Goal: Navigation & Orientation: Find specific page/section

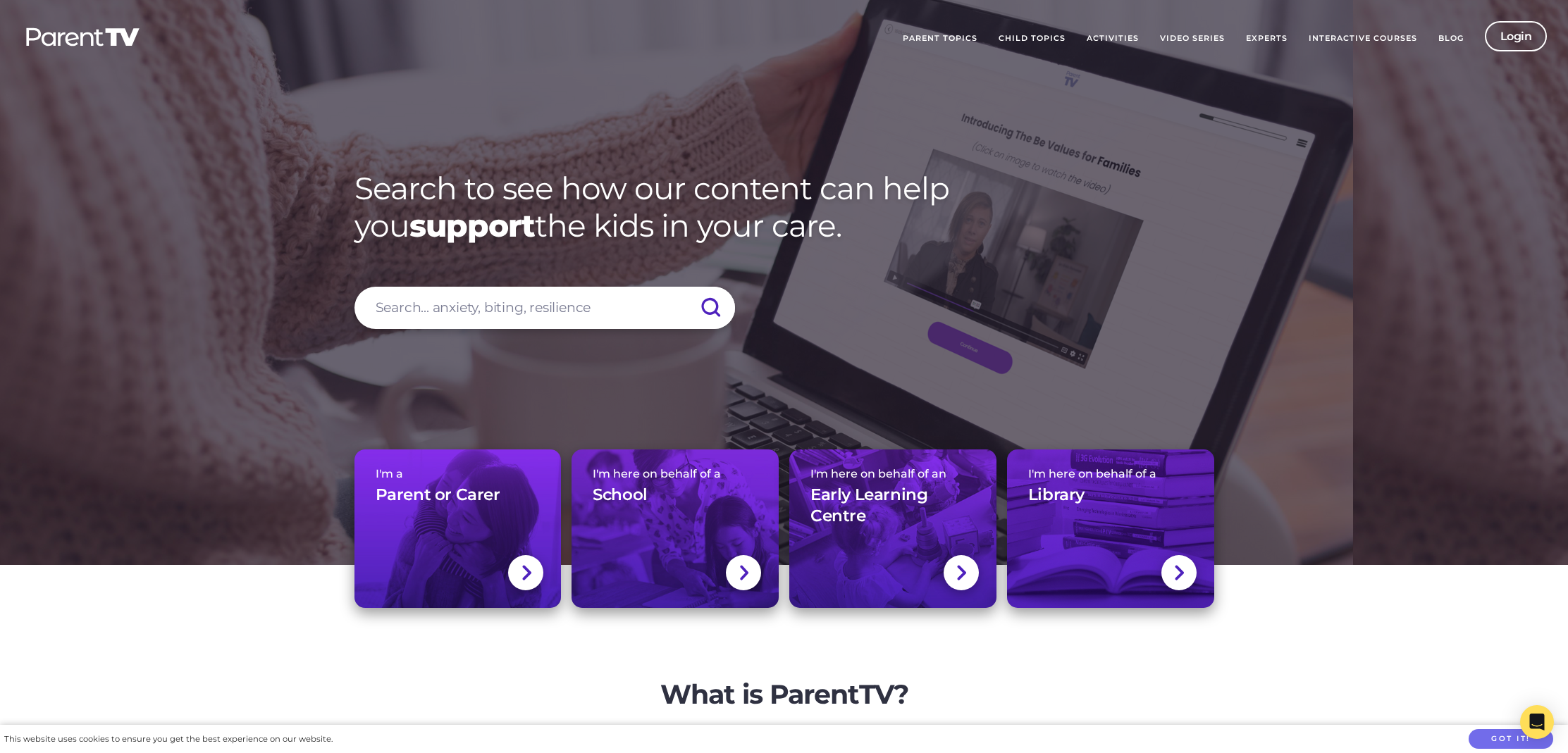
click at [1106, 38] on link "Activities" at bounding box center [1113, 38] width 73 height 35
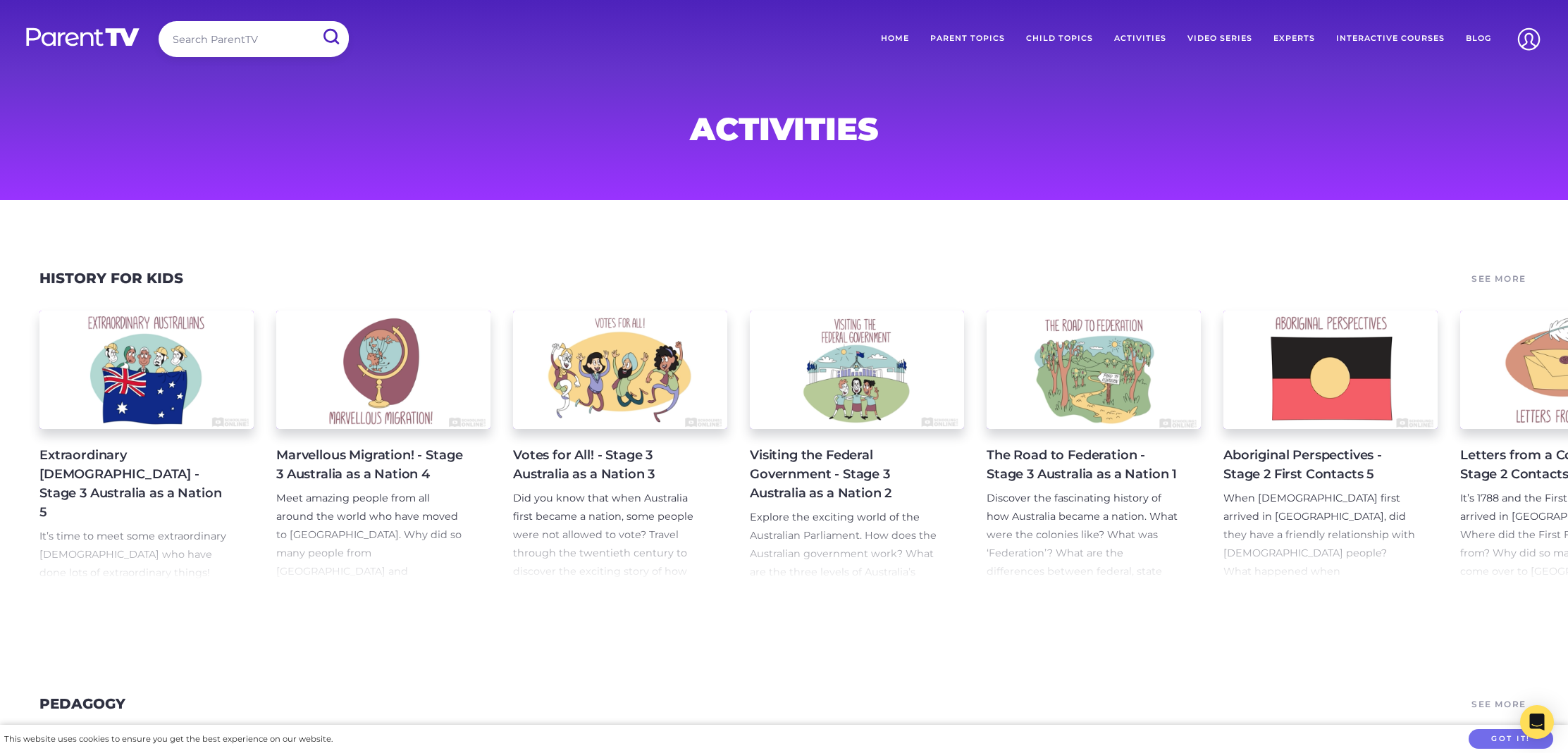
click at [79, 47] on link at bounding box center [83, 37] width 123 height 32
